Goal: Navigation & Orientation: Find specific page/section

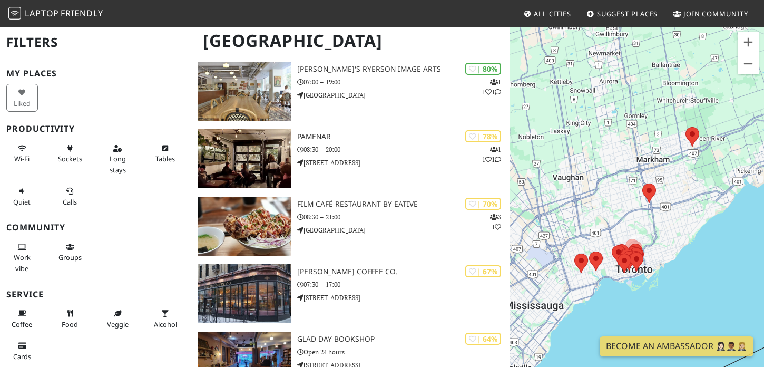
scroll to position [168, 0]
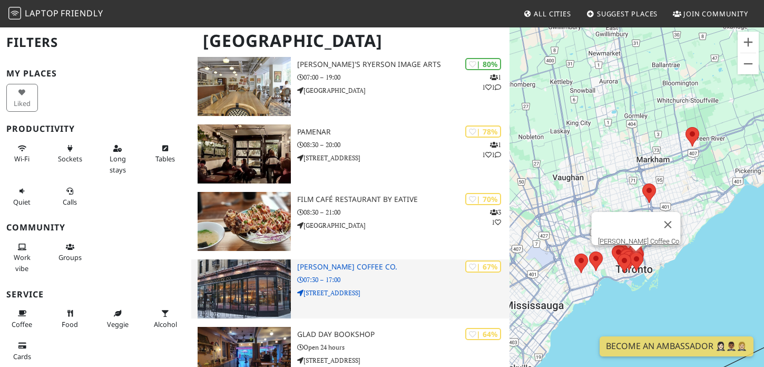
click at [254, 280] on img at bounding box center [244, 288] width 93 height 59
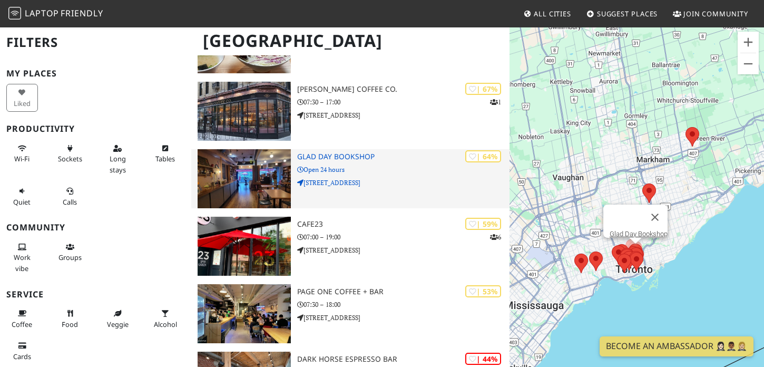
scroll to position [365, 0]
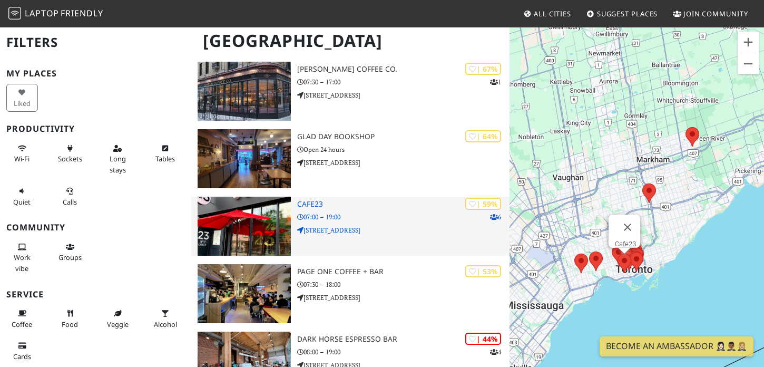
click at [273, 222] on img at bounding box center [244, 226] width 93 height 59
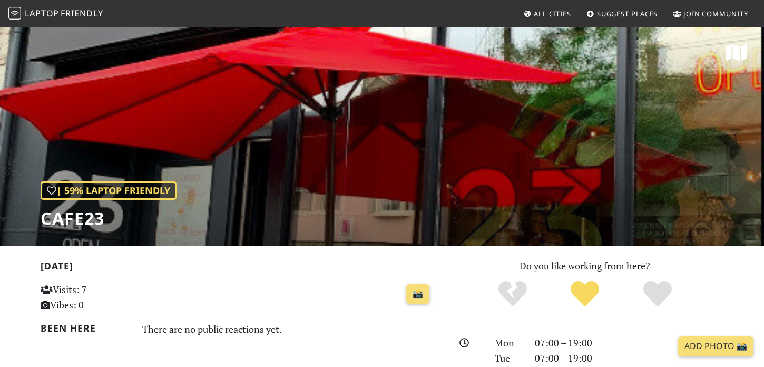
click at [87, 217] on h1 "Cafe23" at bounding box center [109, 218] width 136 height 20
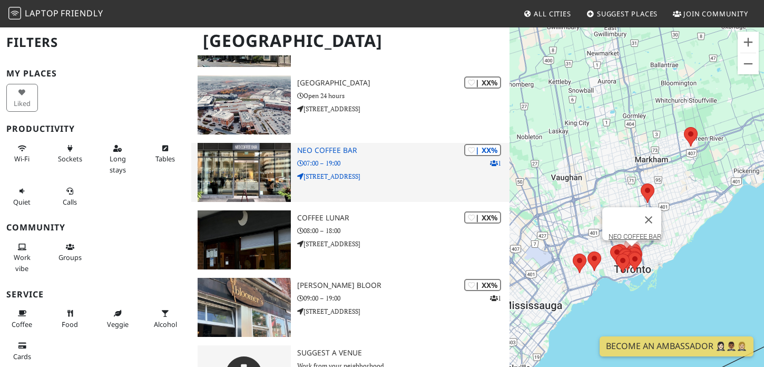
scroll to position [1139, 0]
